Goal: Register for event/course

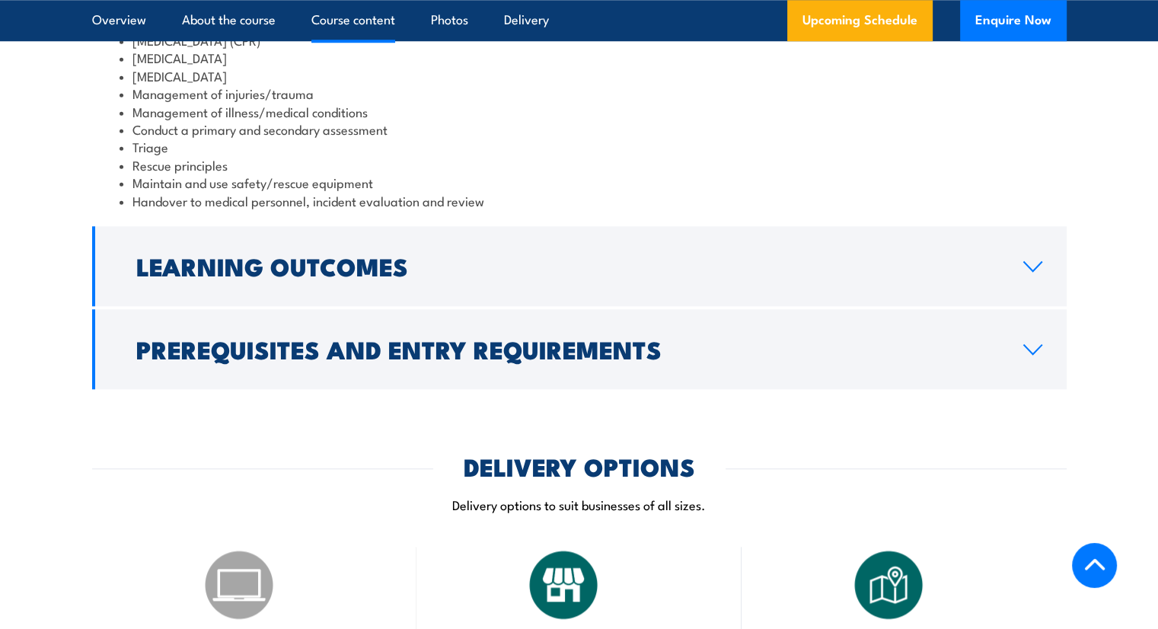
scroll to position [1396, 0]
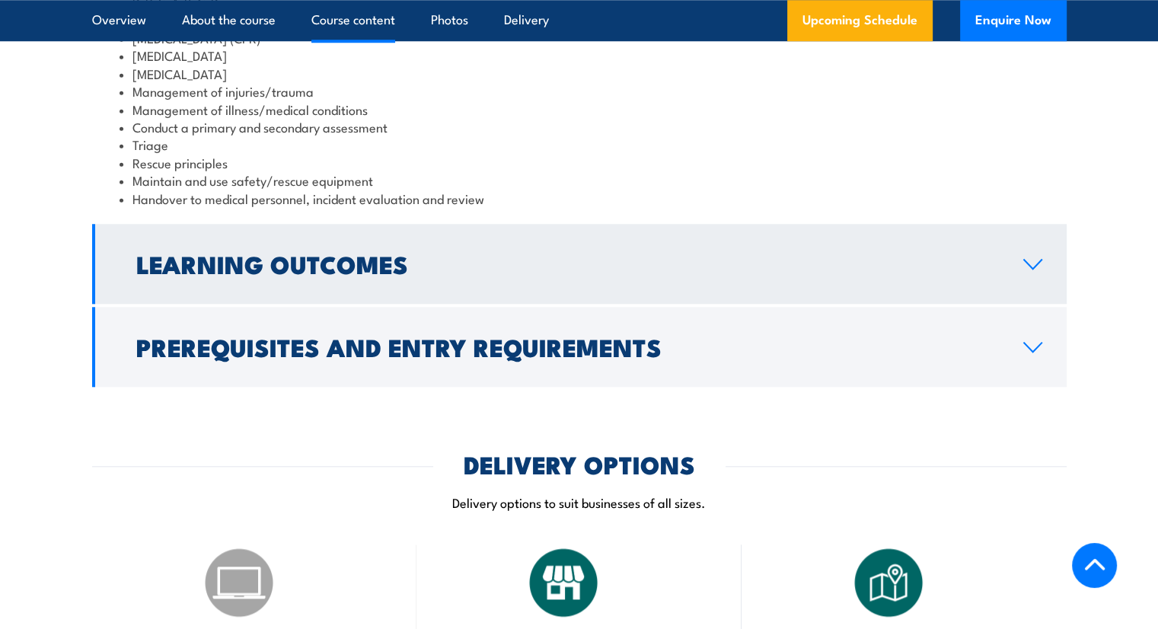
click at [423, 253] on h2 "Learning Outcomes" at bounding box center [567, 263] width 863 height 21
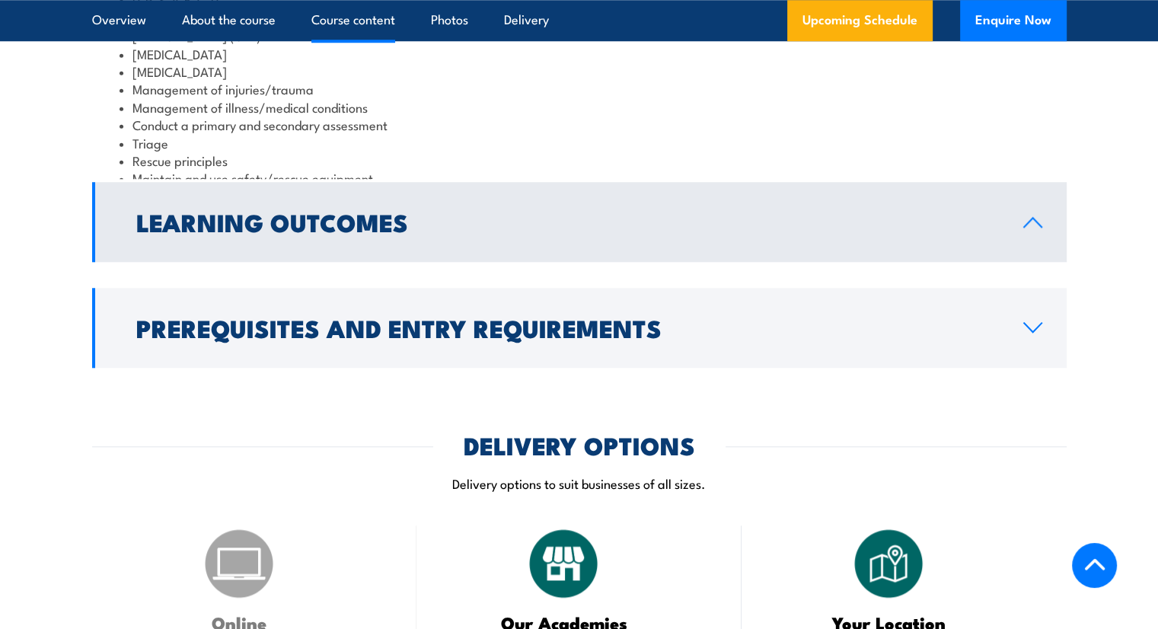
scroll to position [1329, 0]
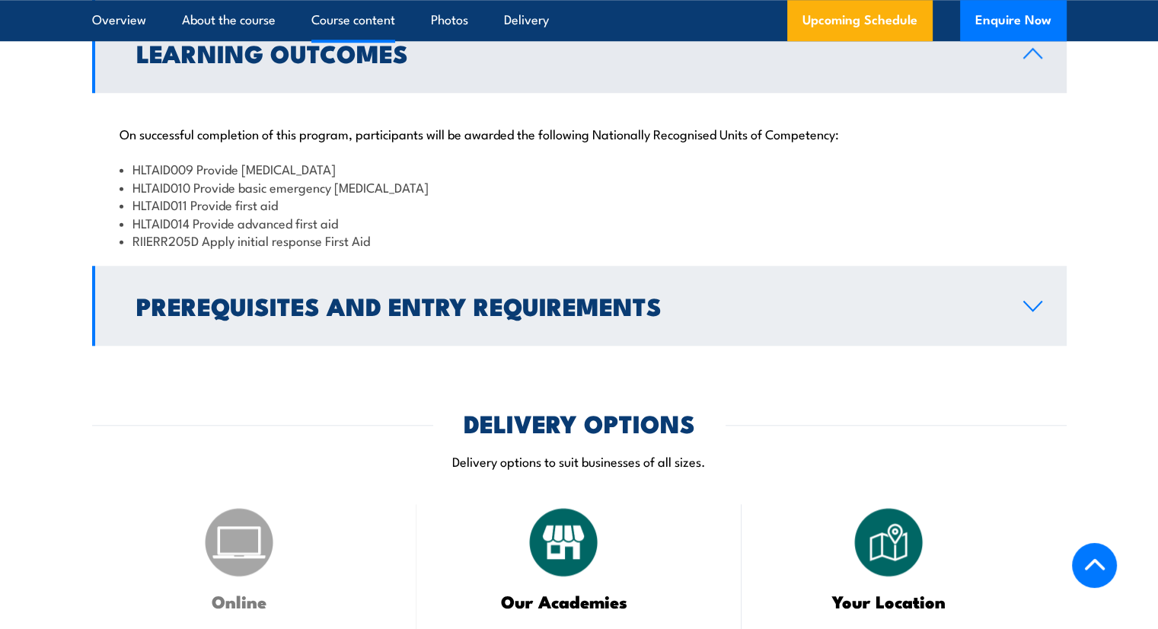
click at [393, 295] on h2 "Prerequisites and Entry Requirements" at bounding box center [567, 305] width 863 height 21
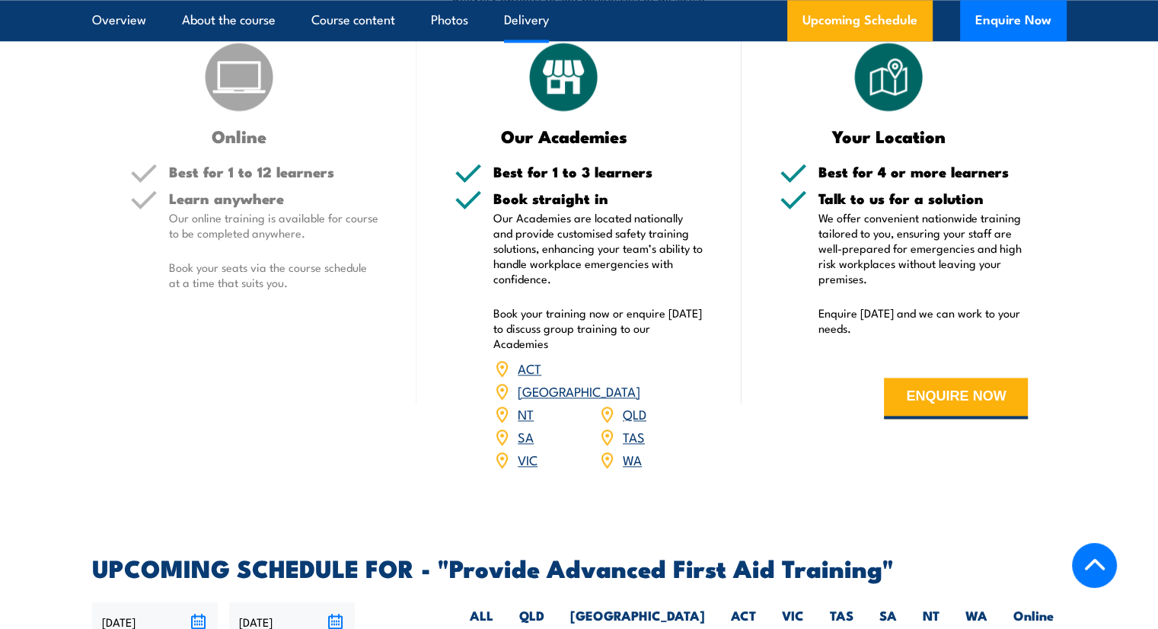
scroll to position [1837, 0]
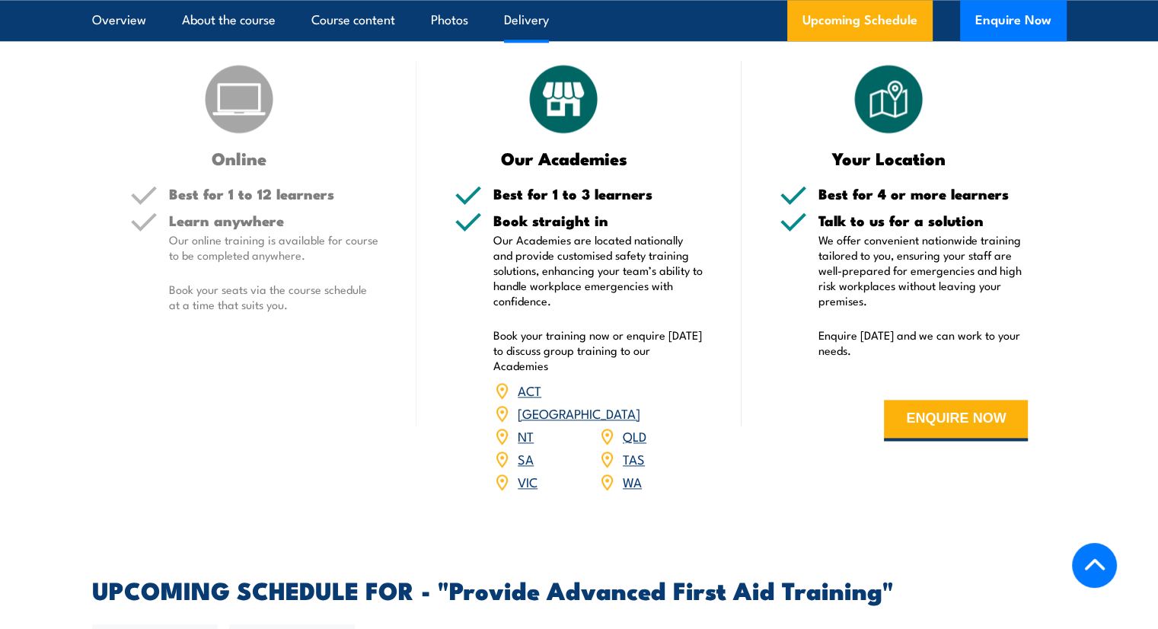
click at [634, 472] on link "WA" at bounding box center [632, 481] width 19 height 18
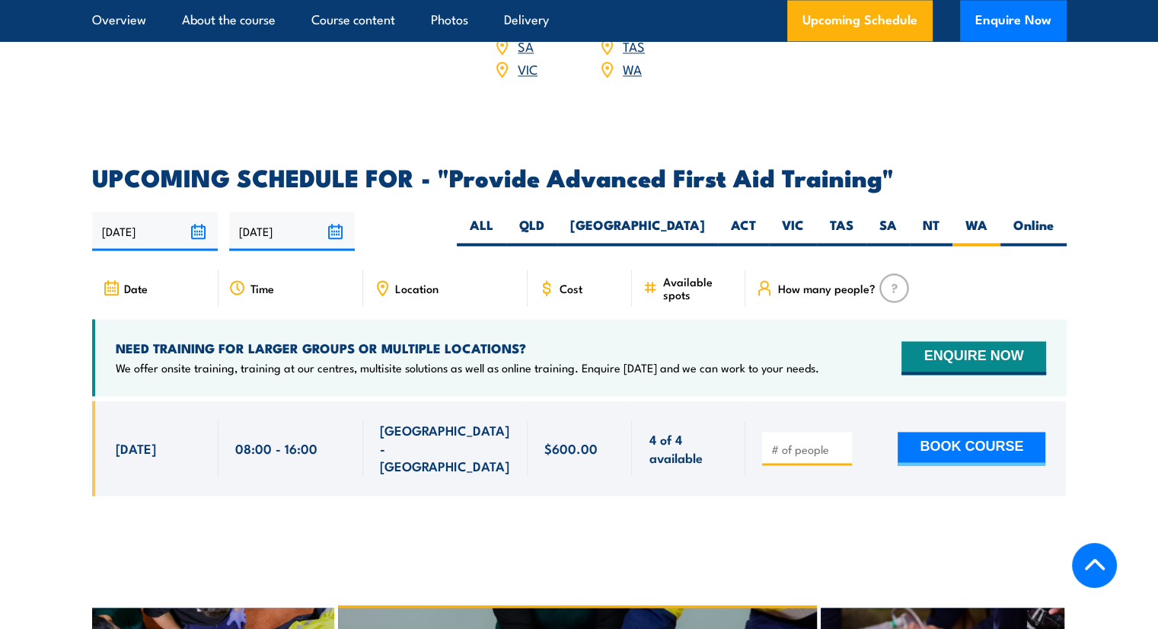
scroll to position [2290, 0]
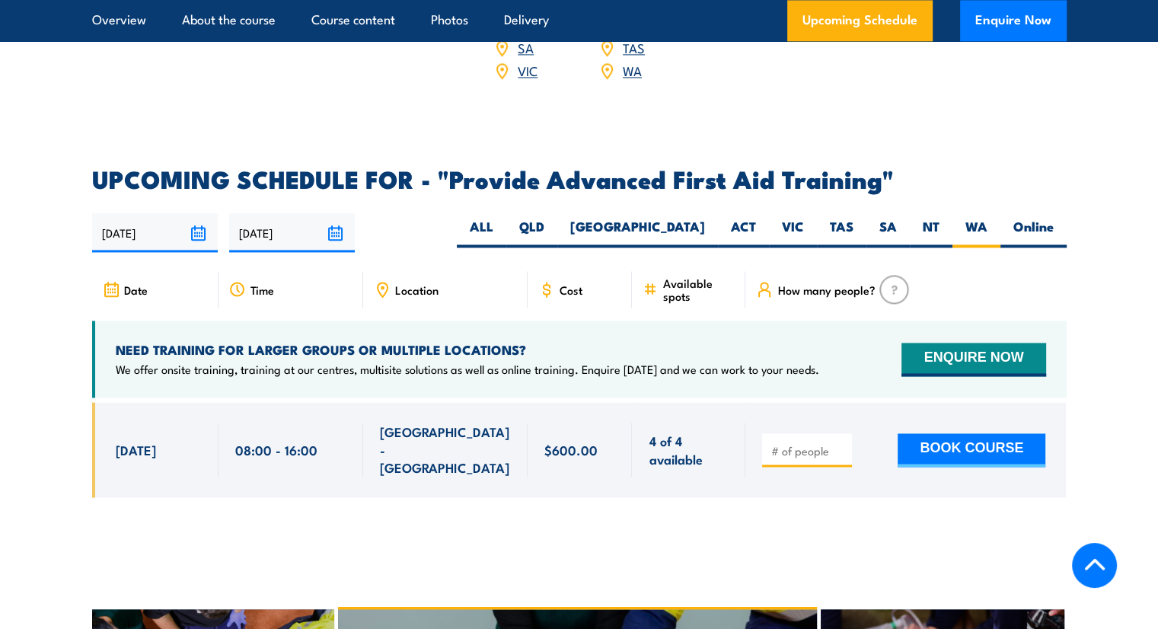
click at [774, 433] on div at bounding box center [807, 450] width 90 height 34
click at [841, 443] on input "1" at bounding box center [809, 450] width 76 height 15
type input "2"
click at [841, 443] on input "2" at bounding box center [809, 450] width 76 height 15
click at [943, 433] on button "BOOK COURSE" at bounding box center [972, 450] width 148 height 34
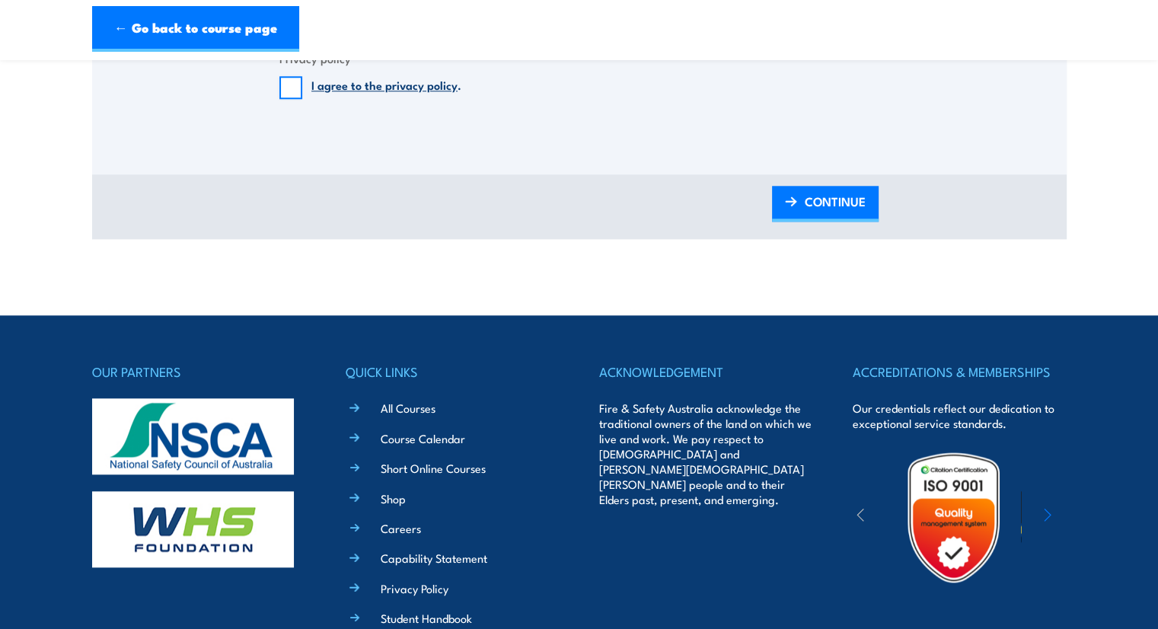
scroll to position [1523, 0]
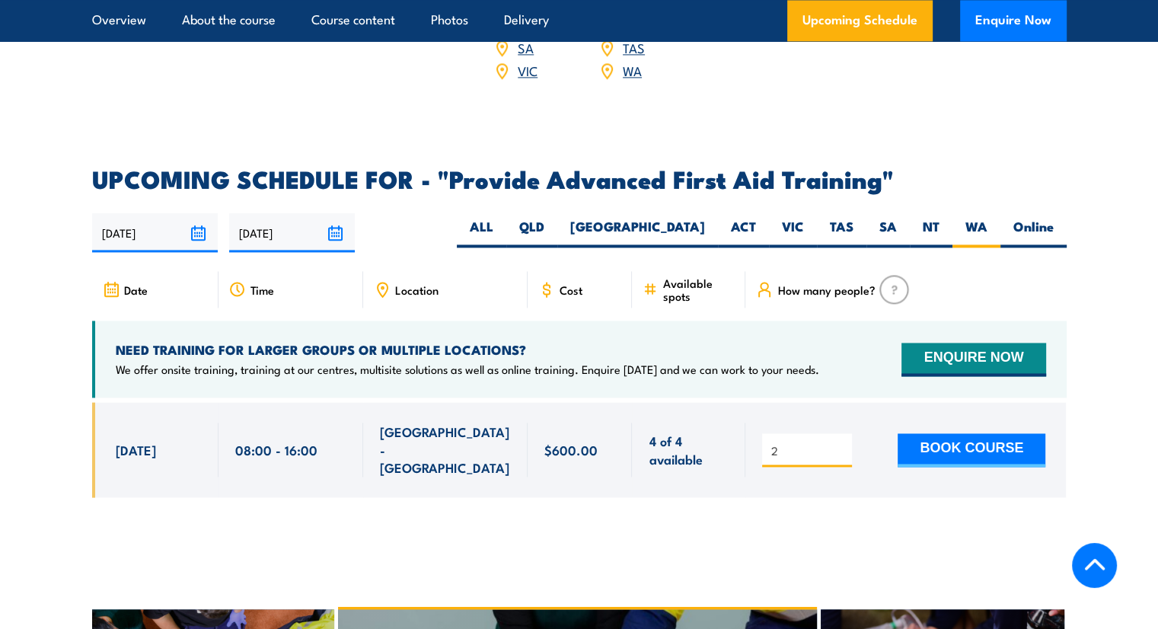
drag, startPoint x: 0, startPoint y: 0, endPoint x: 586, endPoint y: 455, distance: 742.3
click at [586, 455] on div "2" at bounding box center [579, 460] width 975 height 117
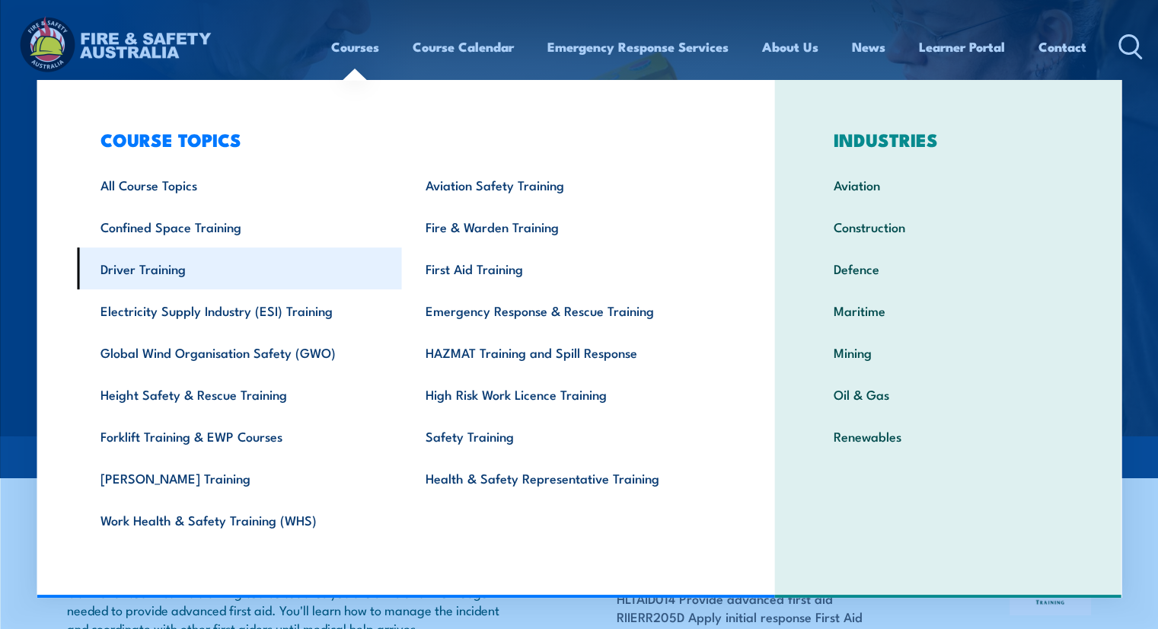
click at [186, 269] on link "Driver Training" at bounding box center [239, 268] width 325 height 42
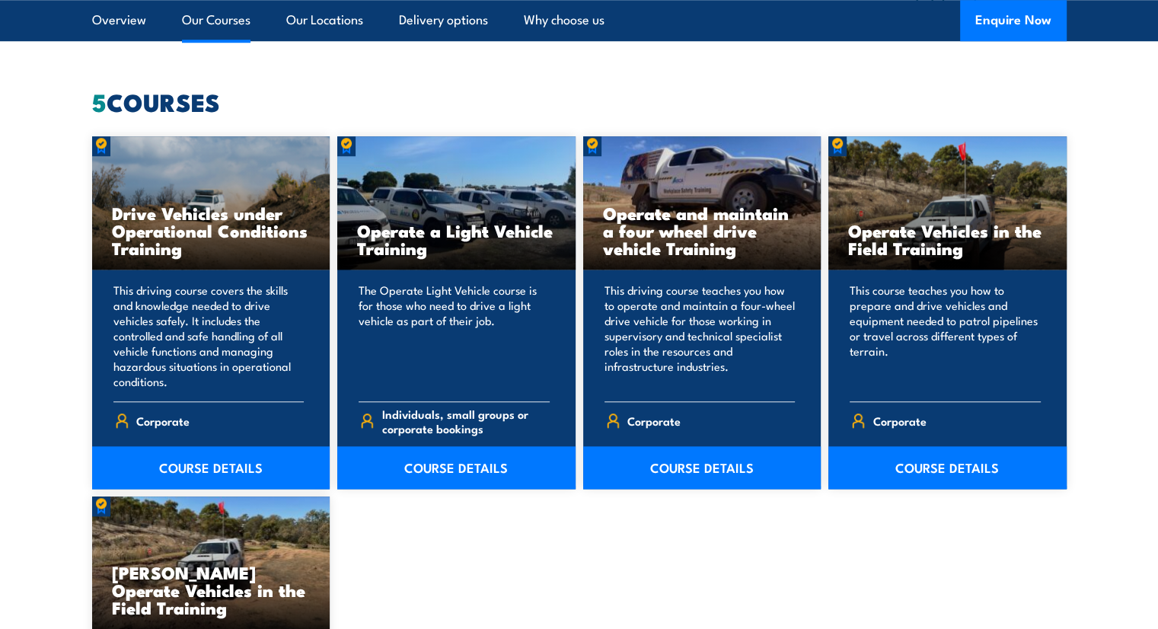
scroll to position [1269, 0]
